Goal: Check status: Check status

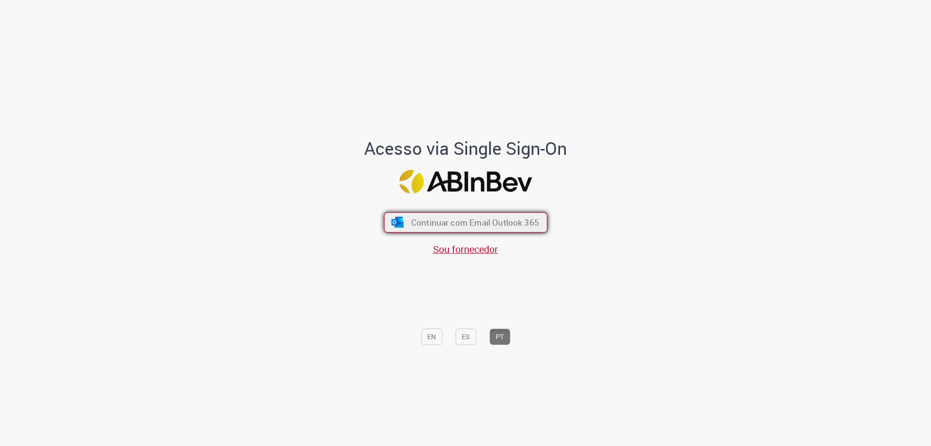
click at [484, 230] on button "Continuar com Email Outlook 365" at bounding box center [465, 222] width 163 height 20
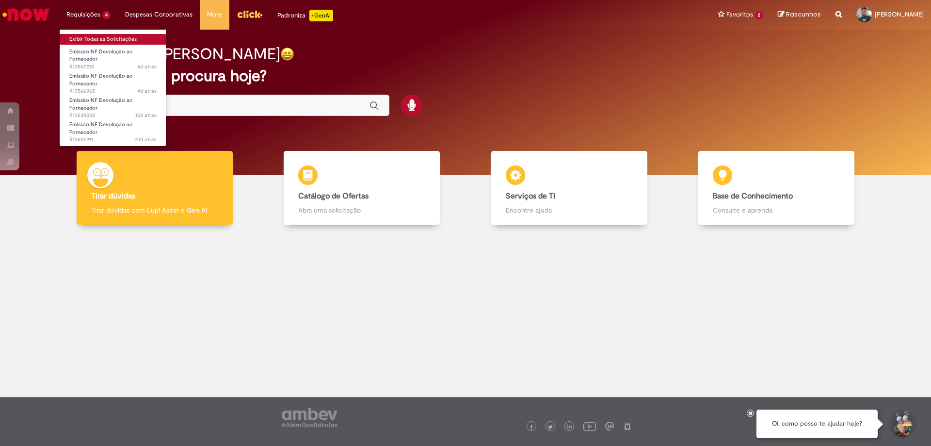
click at [95, 37] on link "Exibir Todas as Solicitações" at bounding box center [113, 39] width 107 height 11
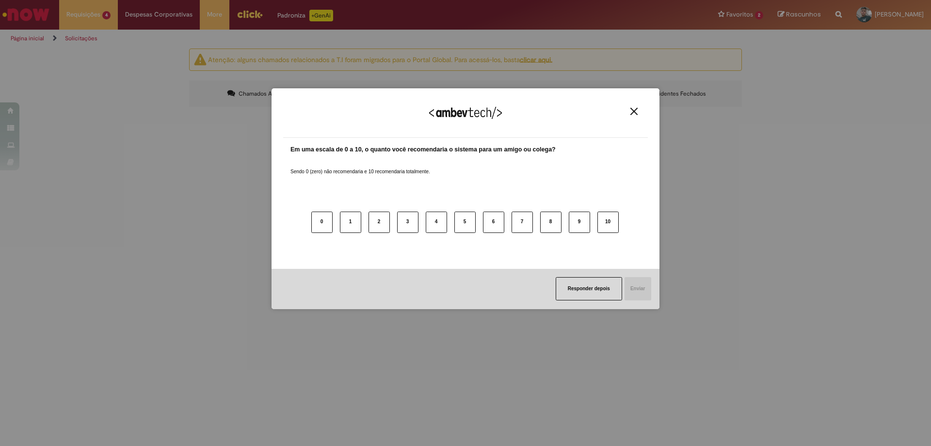
click at [634, 111] on img "Close" at bounding box center [633, 111] width 7 height 7
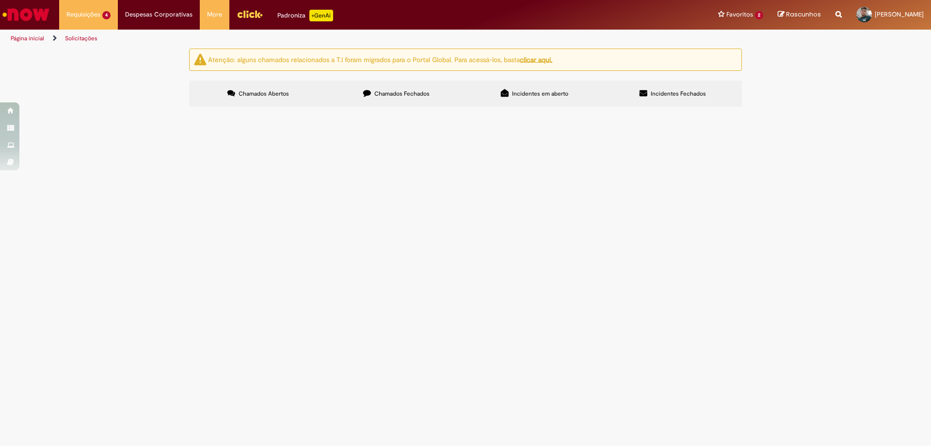
click at [0, 0] on span "Devolução de 11.278,00 kg de FILME C. 800X65 SK 269ML C15 429, referente a CAR …" at bounding box center [0, 0] width 0 height 0
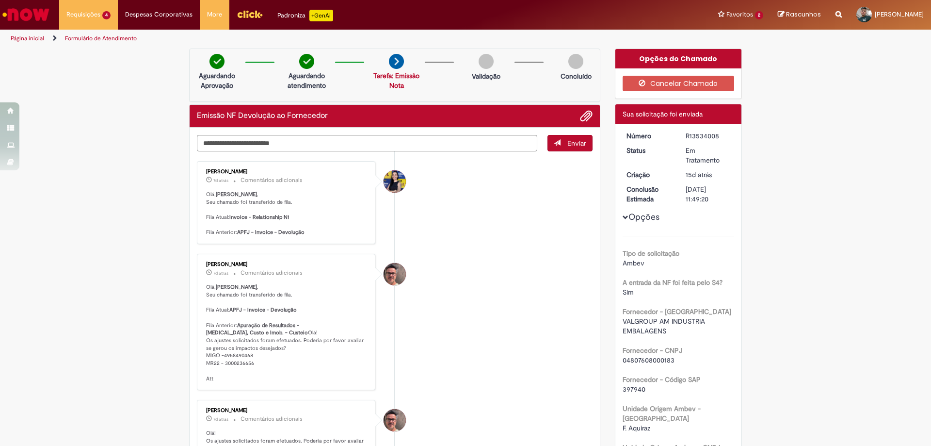
click at [45, 16] on img "Ir para a Homepage" at bounding box center [26, 14] width 50 height 19
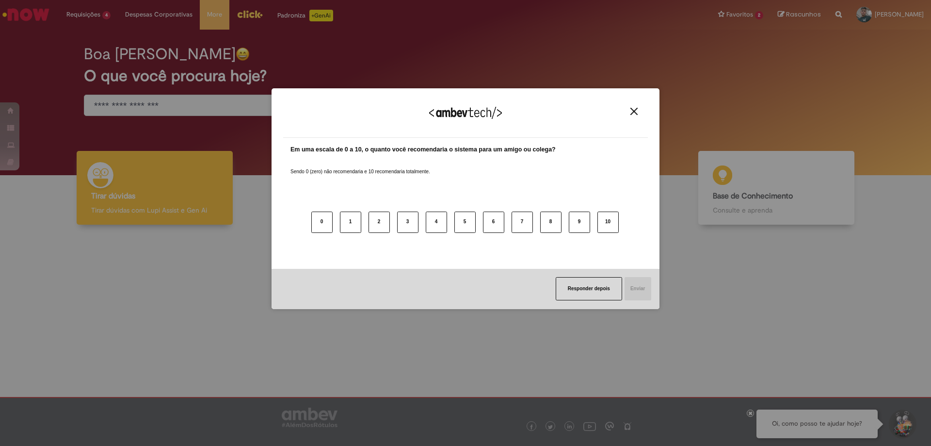
click at [631, 104] on div "Agradecemos seu feedback!" at bounding box center [465, 119] width 365 height 38
click at [635, 109] on img "Close" at bounding box center [633, 111] width 7 height 7
